Goal: Information Seeking & Learning: Find specific fact

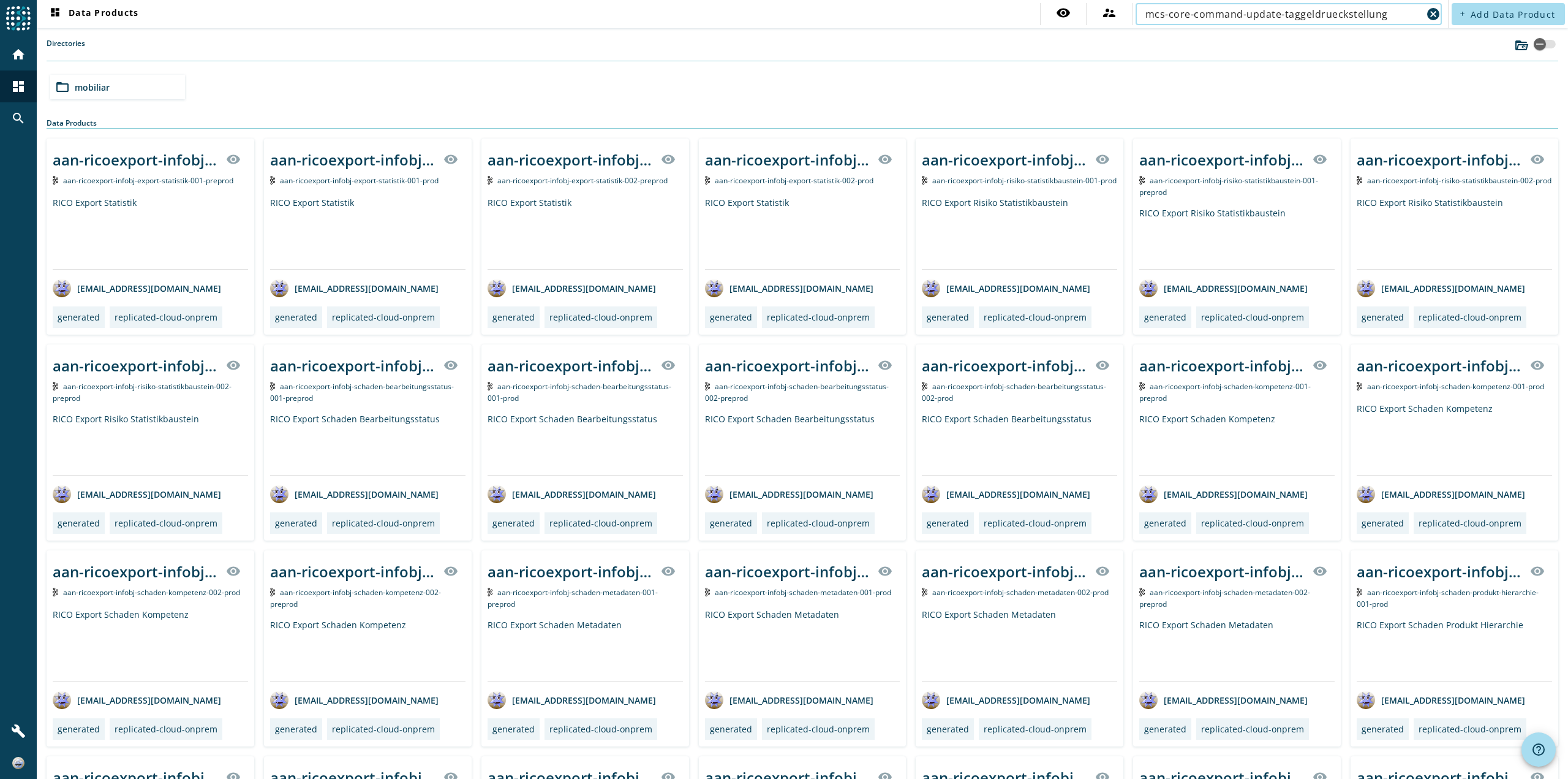
type input "mcs-core-command-update-taggeldrueckstellung"
click at [1262, 23] on div "mcs-core-command-update-taggeldrueckstellung" at bounding box center [1283, 14] width 277 height 22
click at [1280, 17] on input "mcs-core-command-update-taggeldrueckstellung" at bounding box center [1283, 14] width 277 height 14
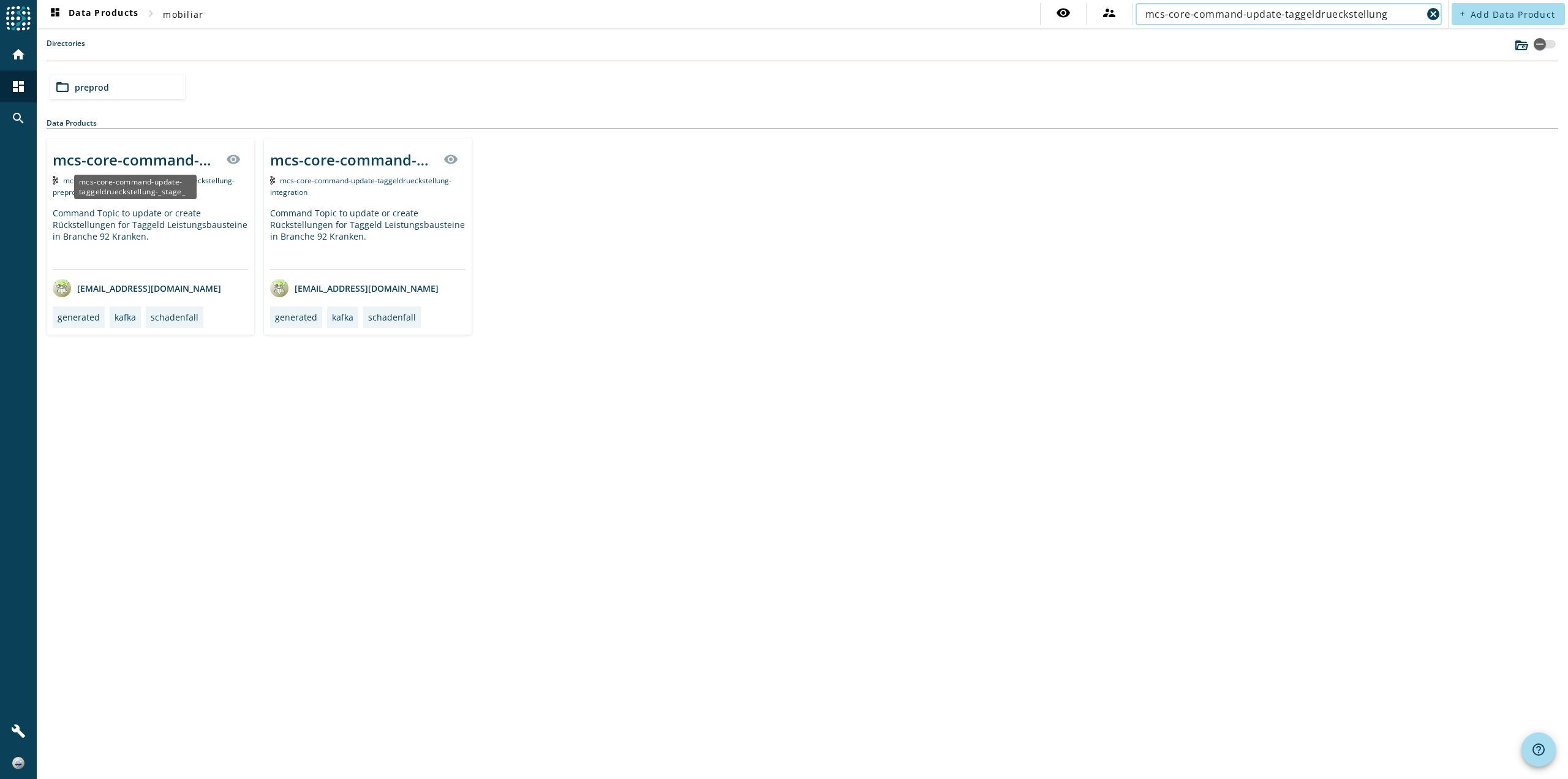
click at [132, 159] on div "mcs-core-command-update-taggeldrueckstellung-_stage_" at bounding box center [135, 159] width 166 height 20
